Goal: Task Accomplishment & Management: Complete application form

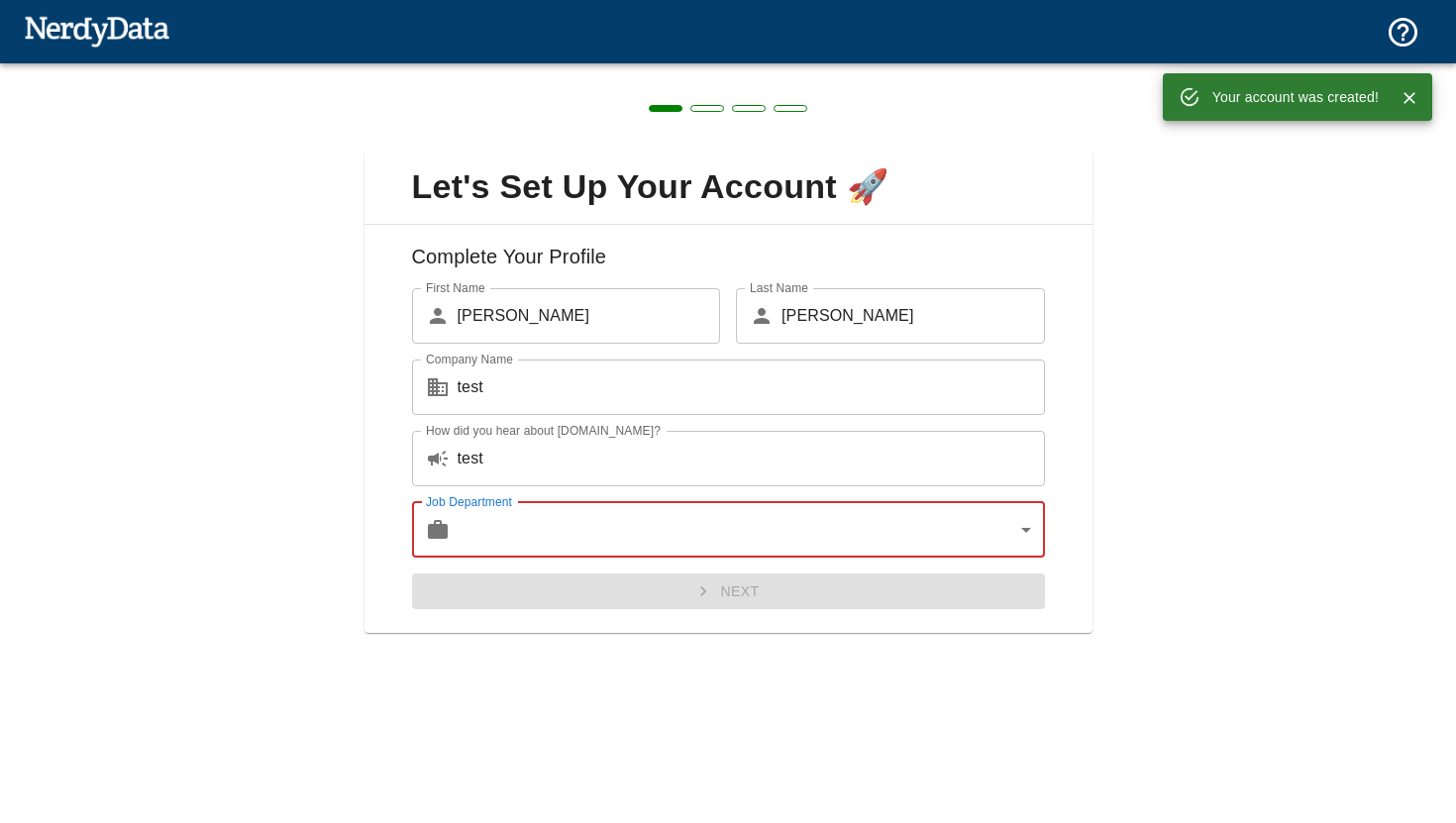
click at [667, 69] on body "Technologies Domains Pricing Products Your account was created! Create a Report…" at bounding box center [728, 34] width 1456 height 69
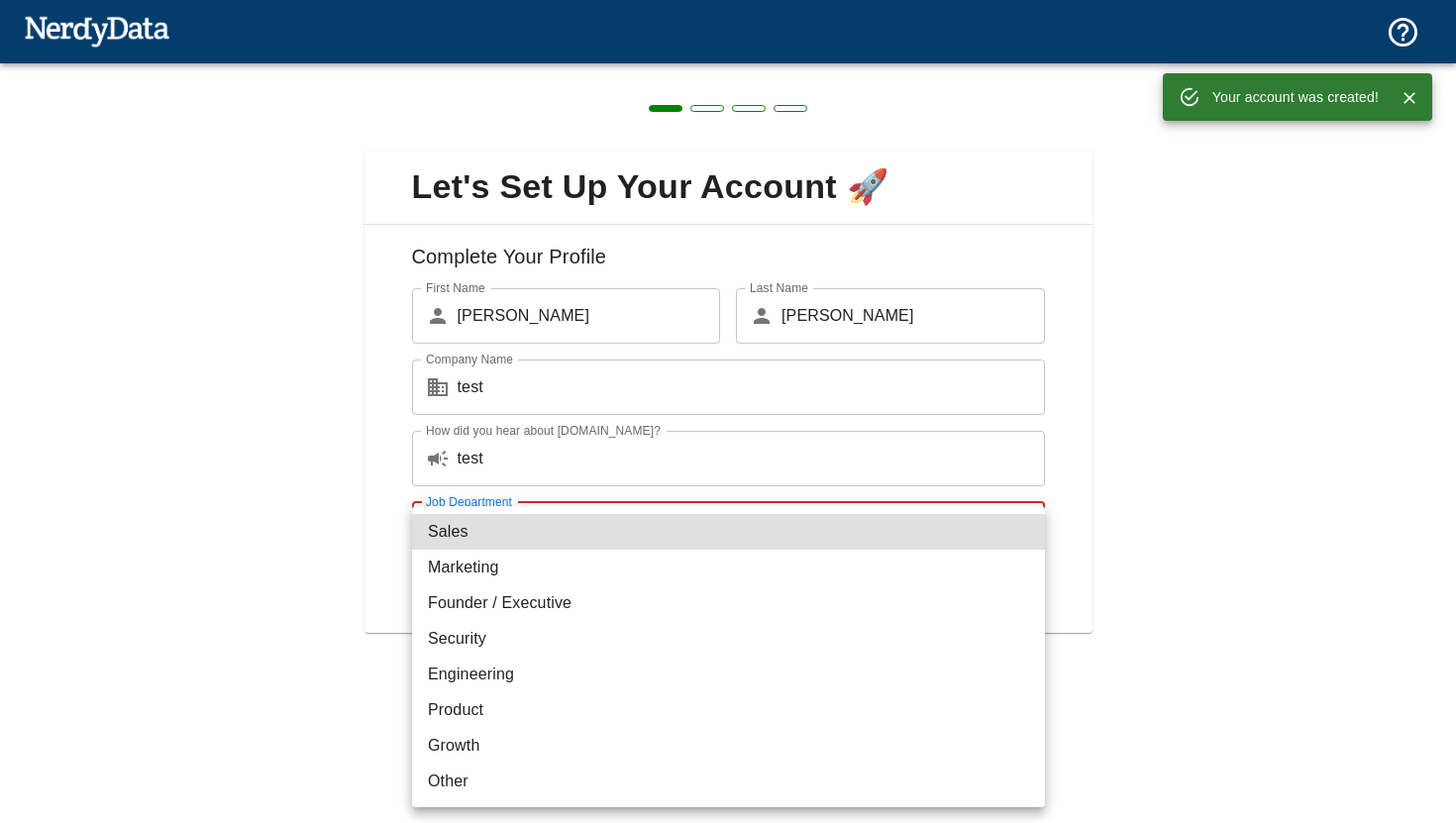
click at [671, 549] on li "Marketing" at bounding box center [729, 567] width 633 height 36
type input "marketing"
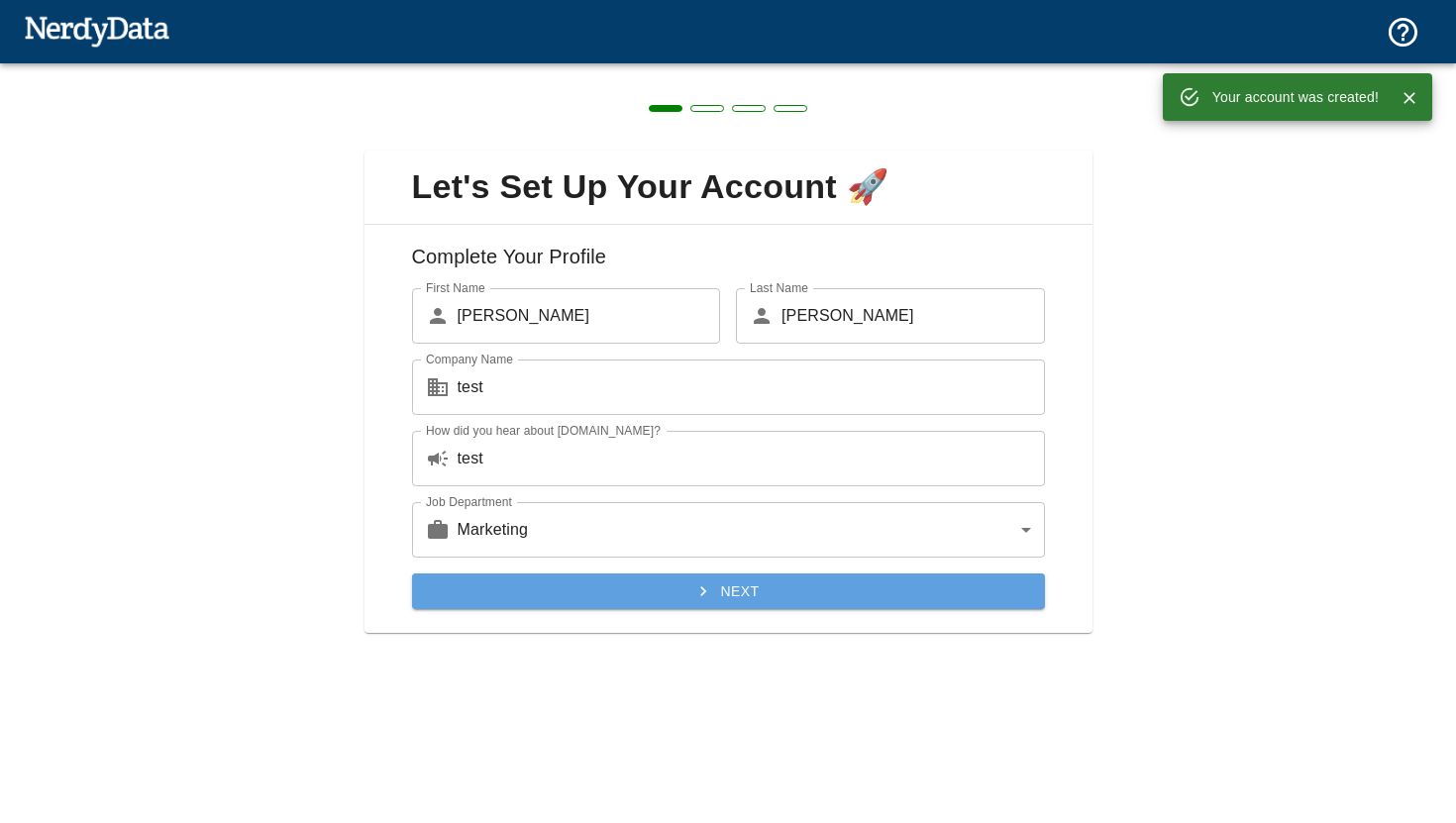
click at [697, 590] on icon "submit" at bounding box center [703, 591] width 20 height 20
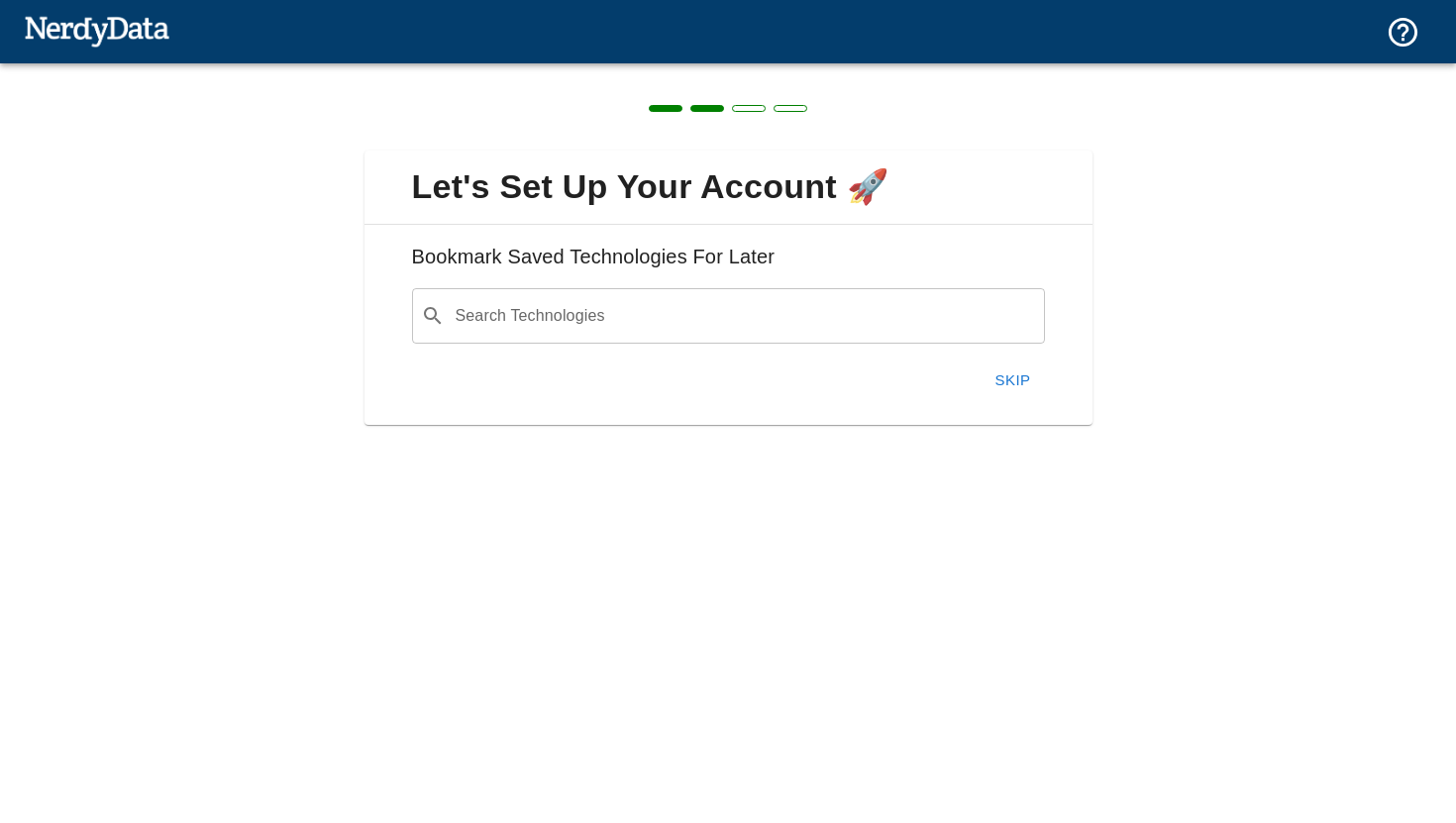
click at [709, 345] on div "Skip" at bounding box center [721, 373] width 649 height 58
click at [708, 316] on input "Search Technologies" at bounding box center [744, 317] width 583 height 38
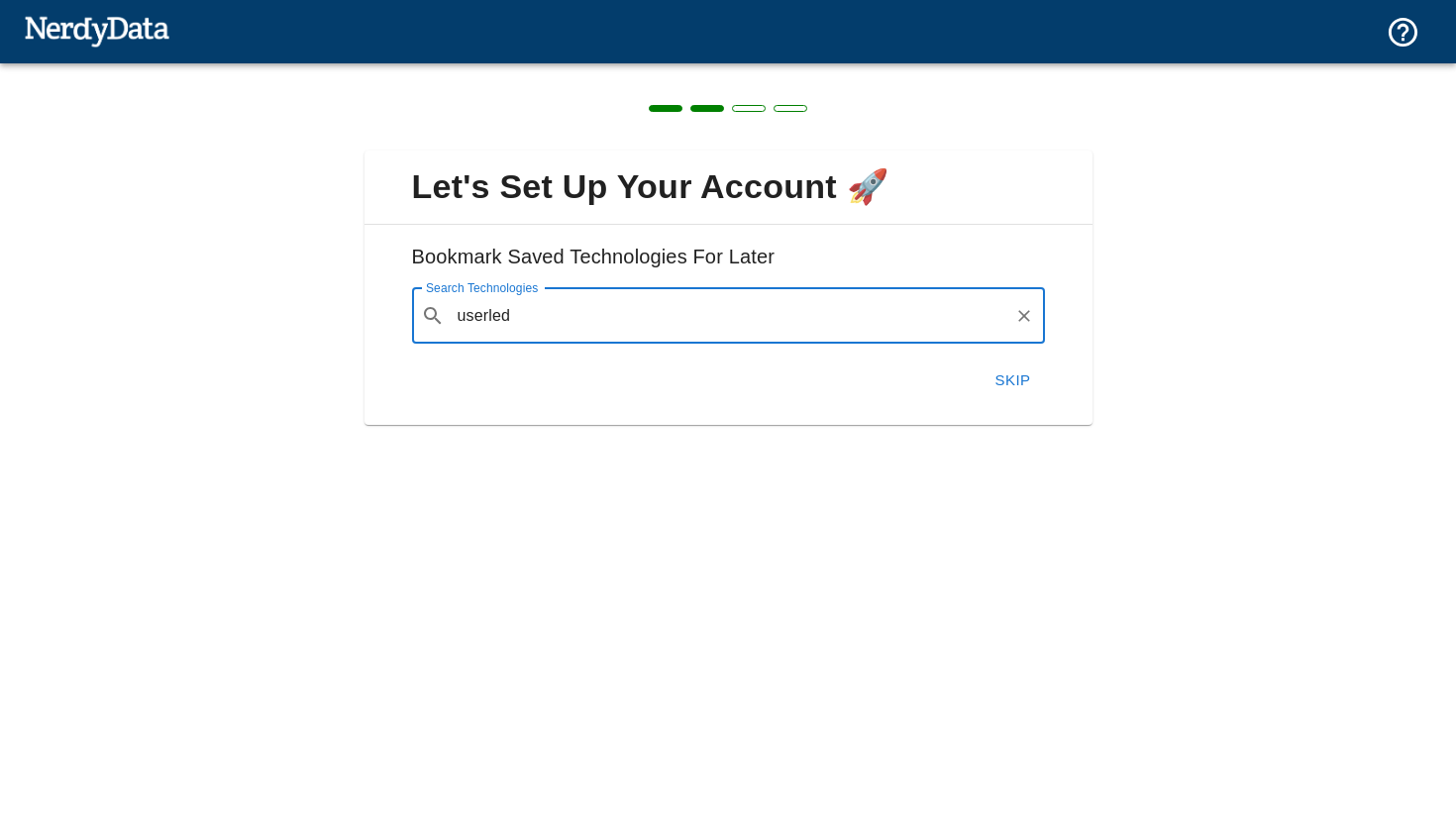
type input "userled"
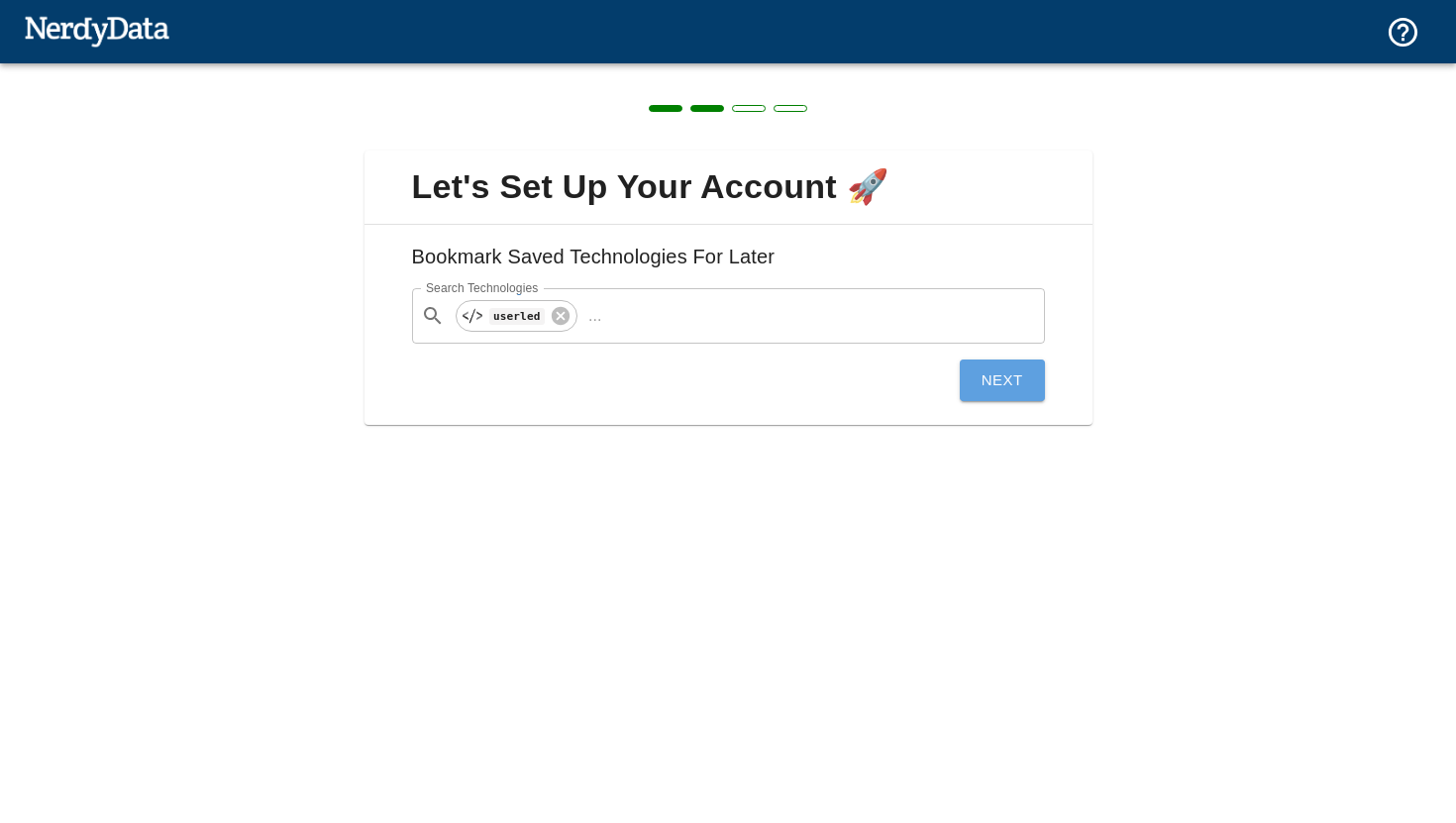
click at [1000, 388] on button "Next" at bounding box center [1002, 381] width 85 height 42
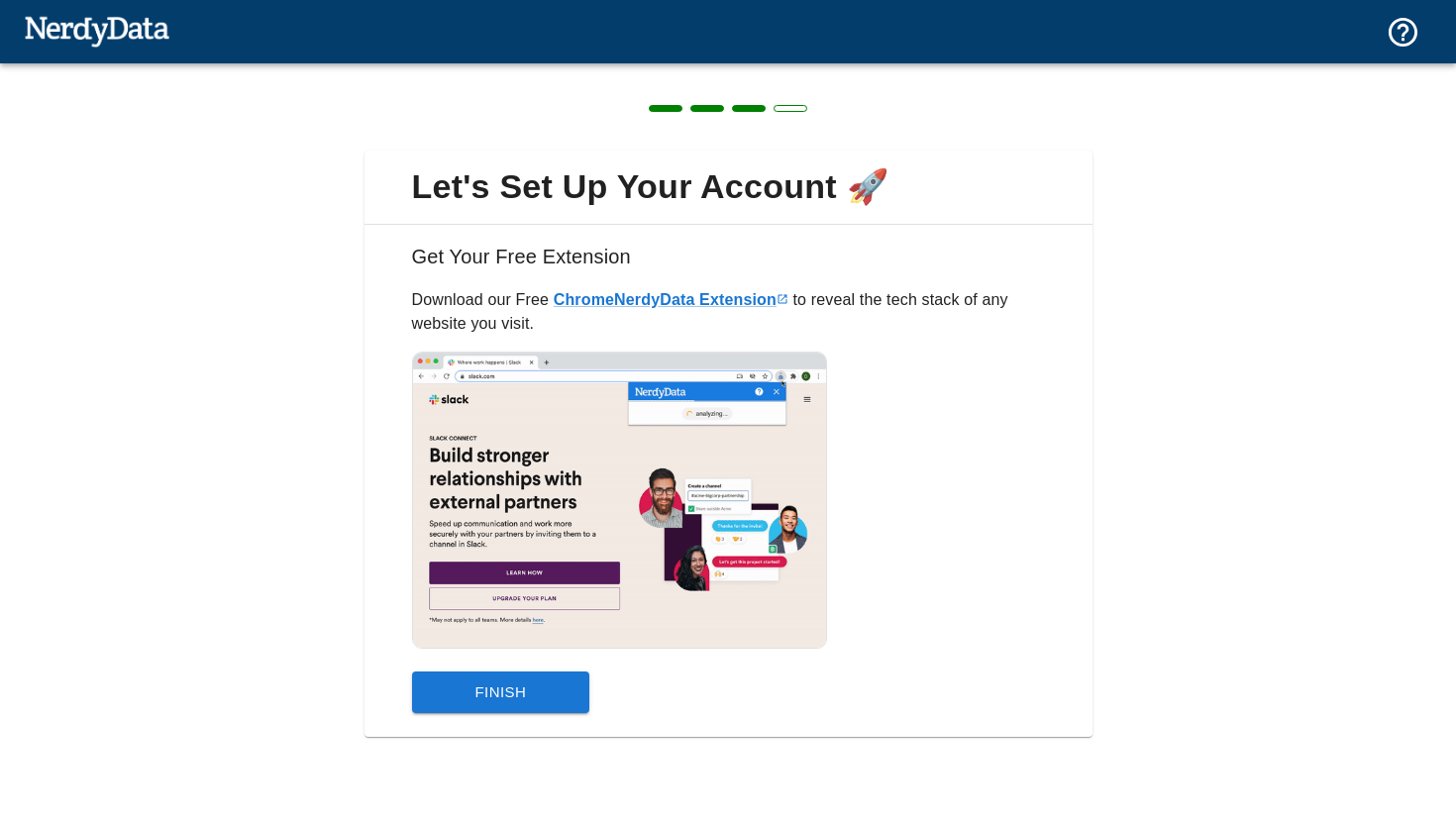
click at [534, 697] on button "Finish" at bounding box center [501, 692] width 179 height 42
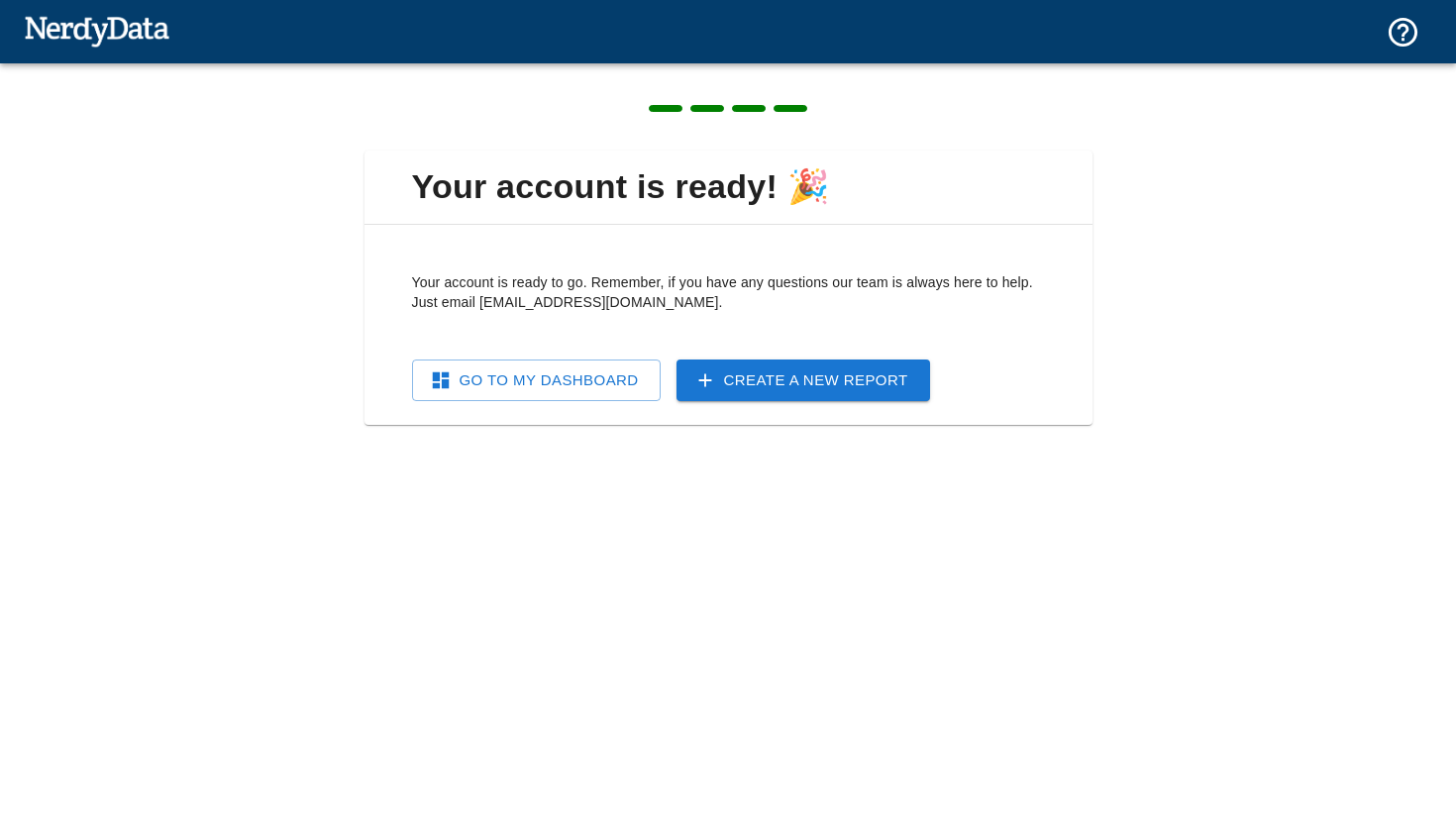
click at [569, 383] on link "Go To My Dashboard" at bounding box center [536, 381] width 249 height 42
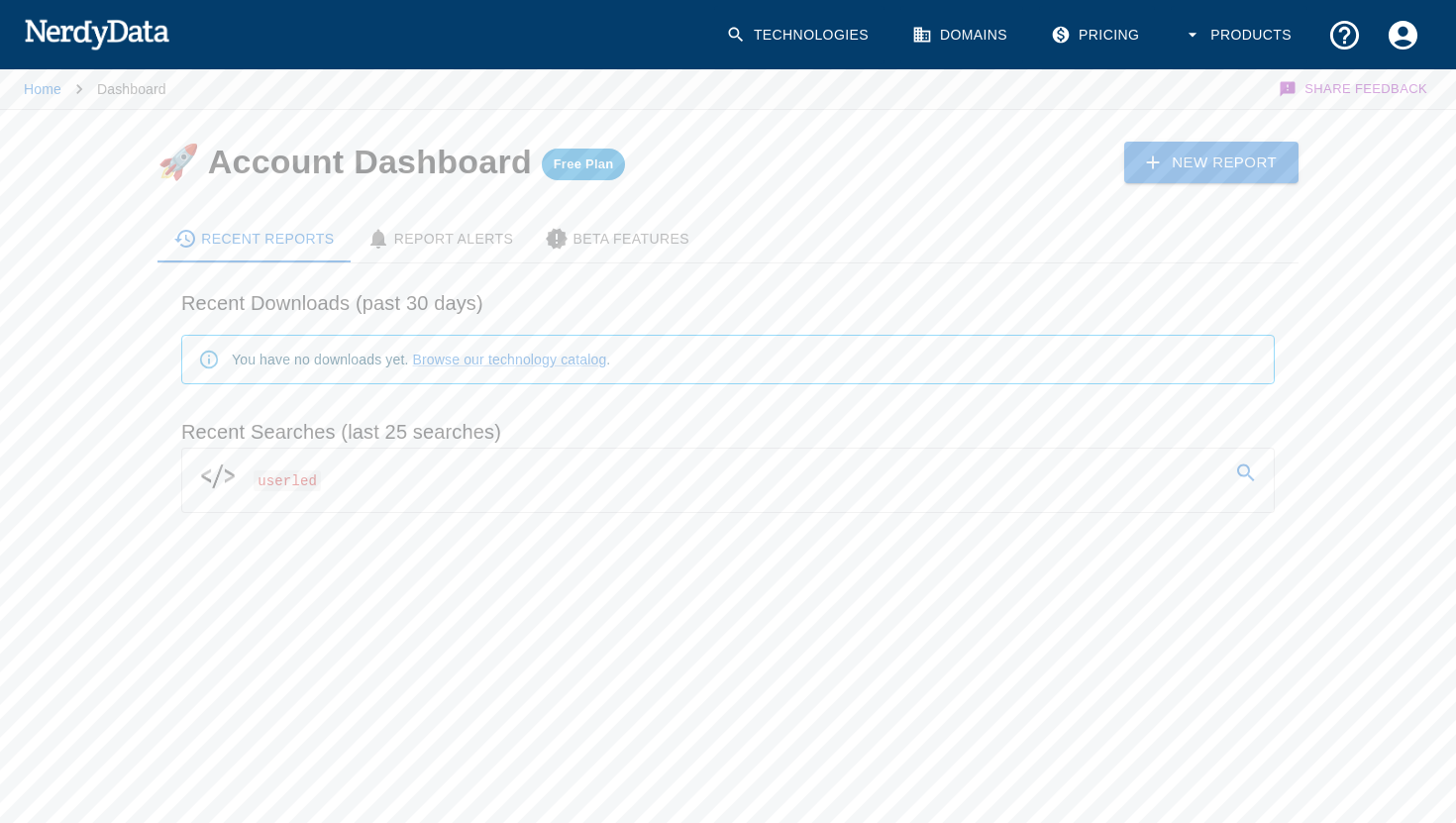
click at [528, 494] on link "userled" at bounding box center [727, 476] width 1092 height 56
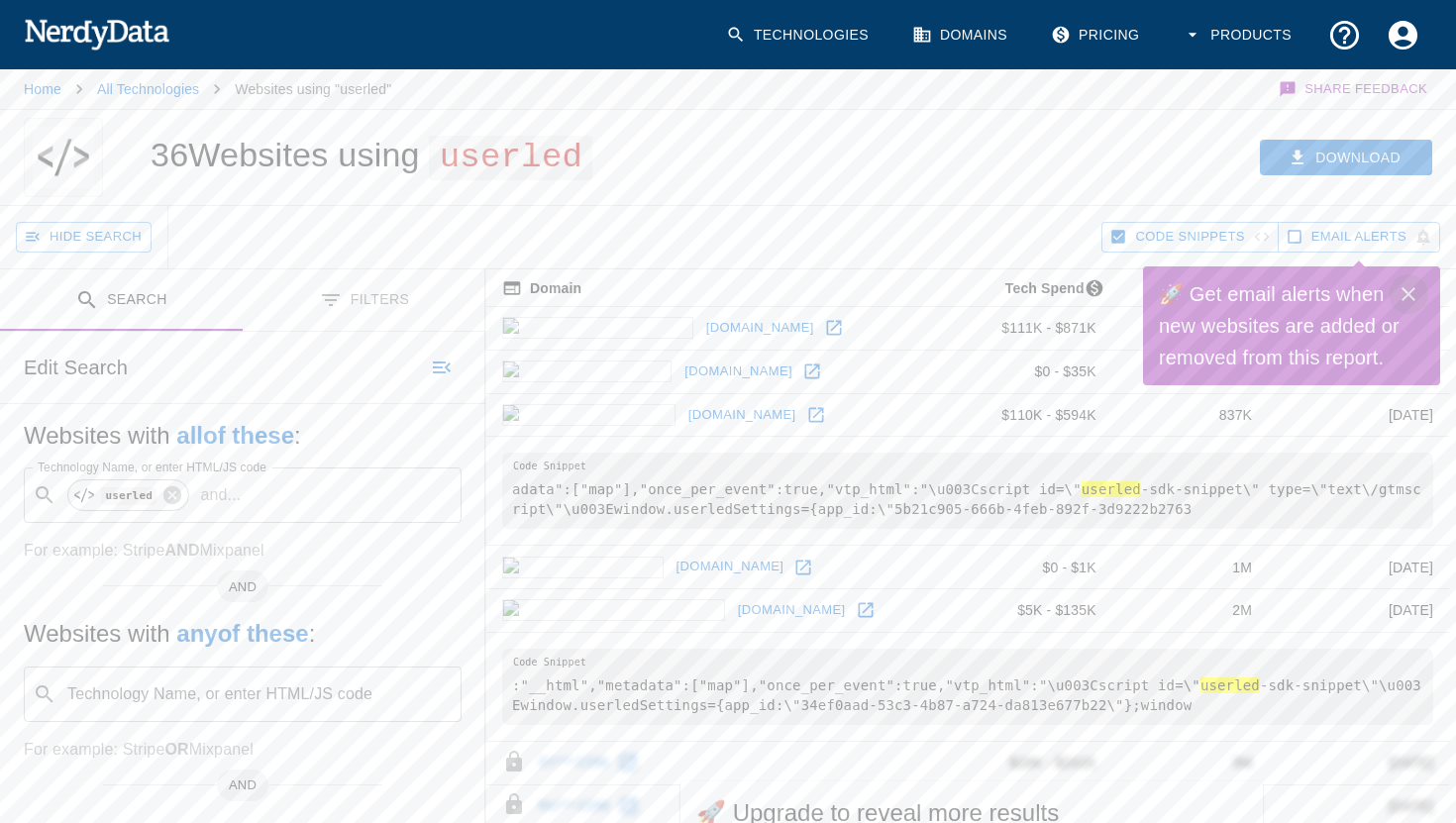
click at [1407, 300] on icon "Close" at bounding box center [1408, 295] width 24 height 24
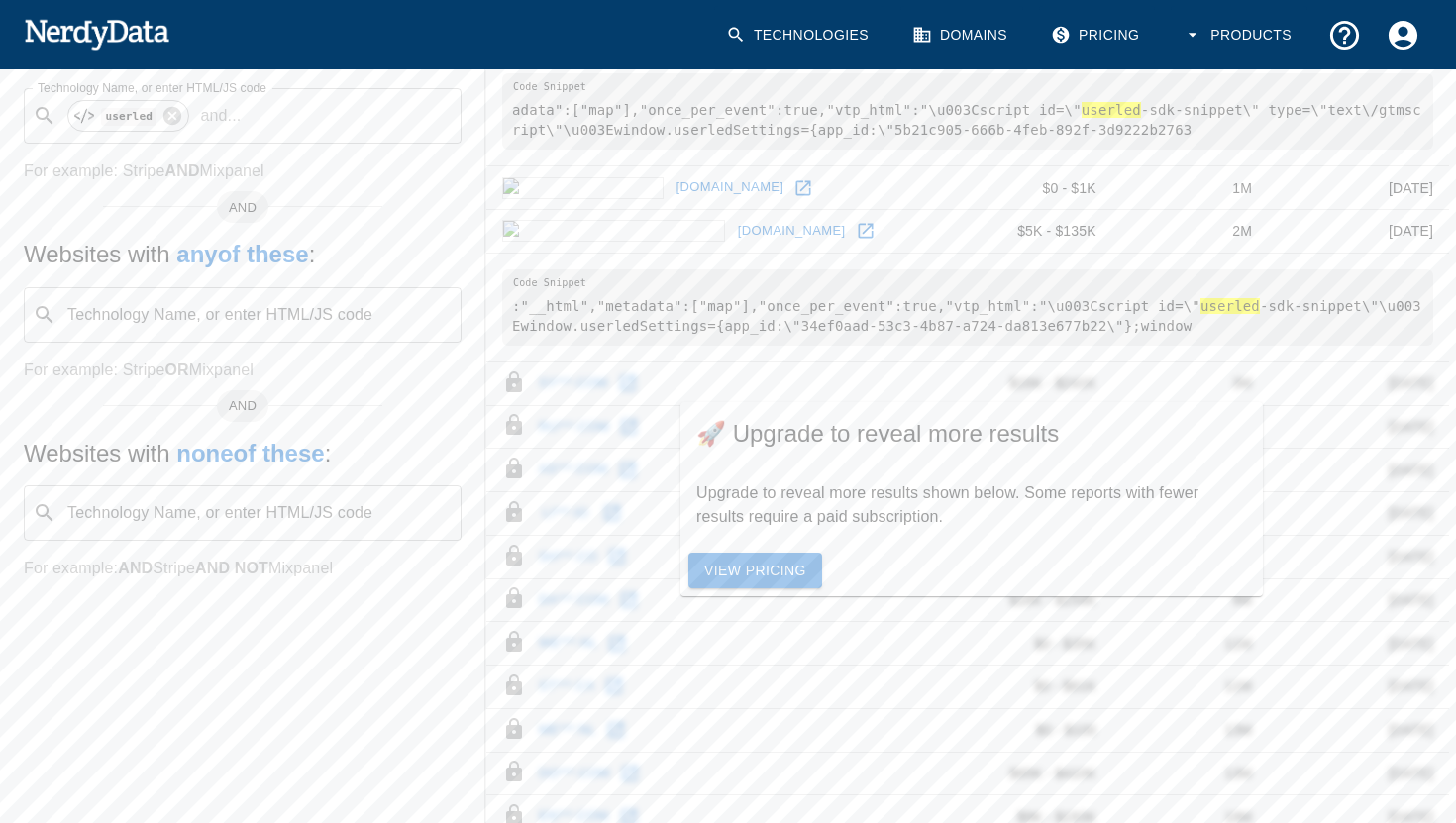
scroll to position [170, 0]
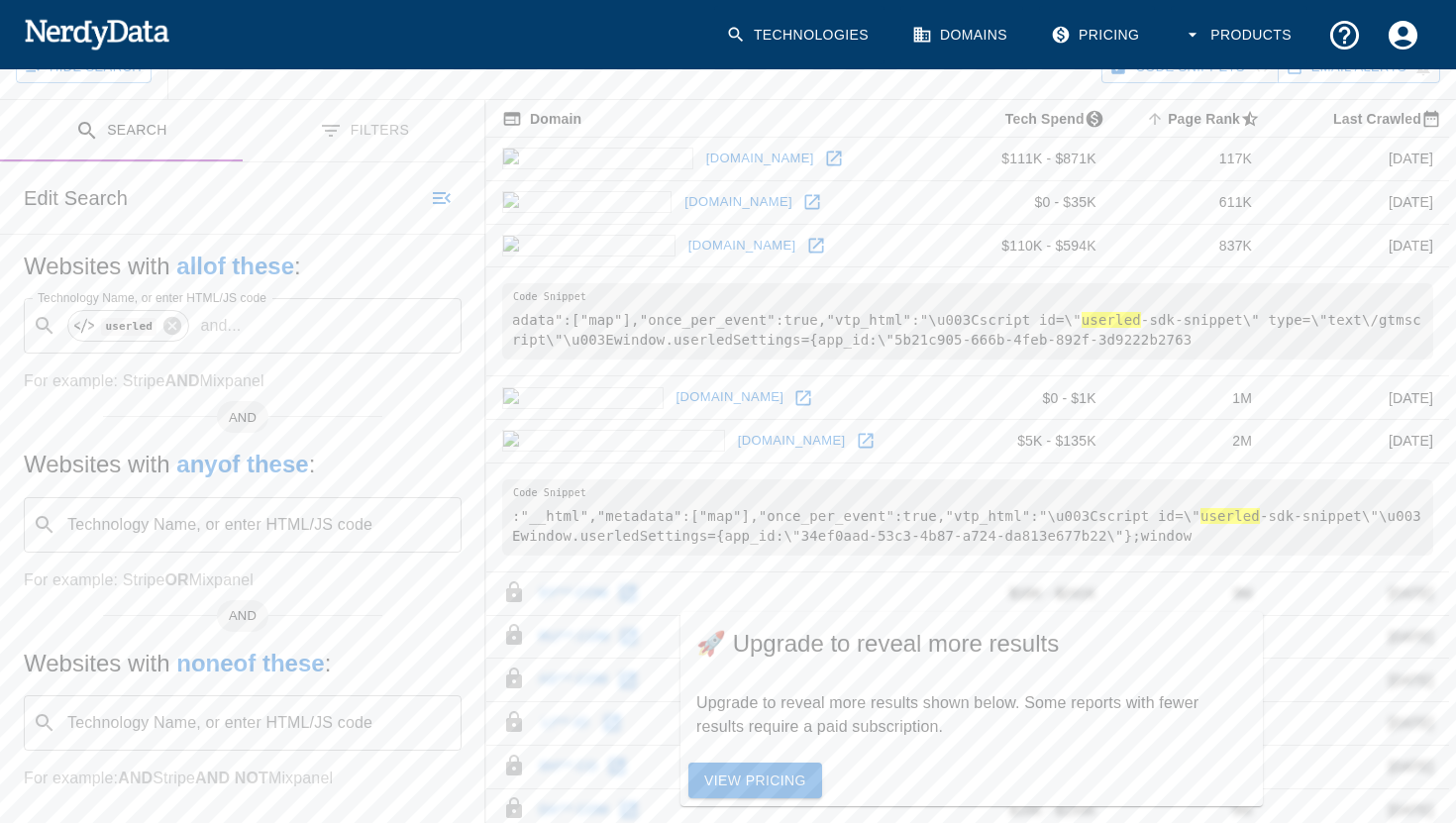
click at [748, 789] on link "View Pricing" at bounding box center [755, 781] width 134 height 37
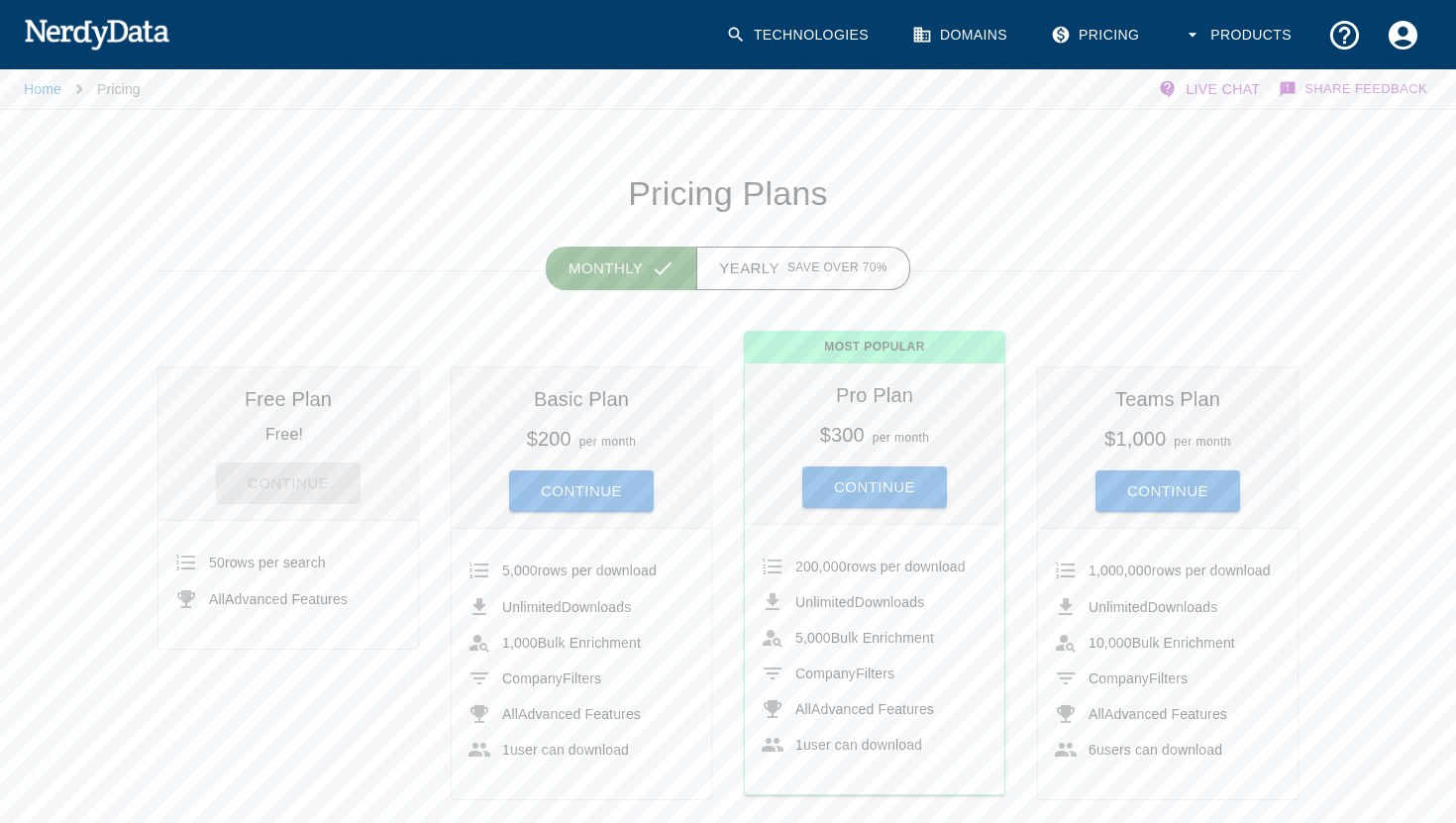
click at [301, 483] on div "Continue" at bounding box center [289, 475] width 228 height 58
